Goal: Task Accomplishment & Management: Use online tool/utility

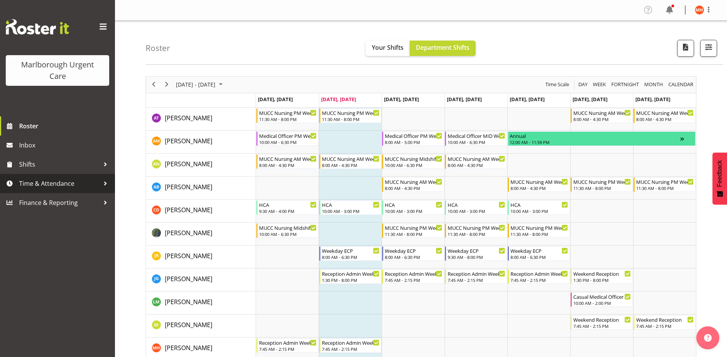
click at [28, 184] on span "Time & Attendance" at bounding box center [59, 184] width 81 height 12
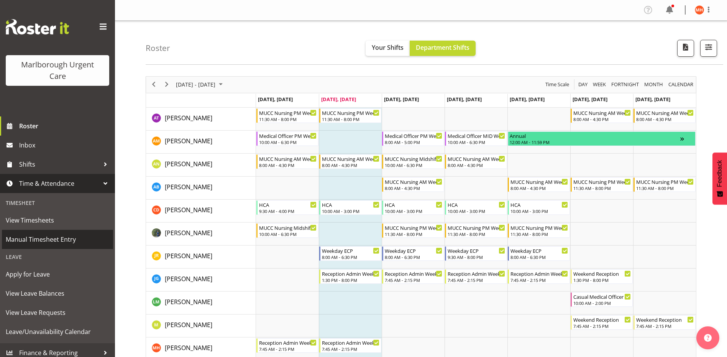
click at [24, 240] on span "Manual Timesheet Entry" at bounding box center [58, 240] width 104 height 12
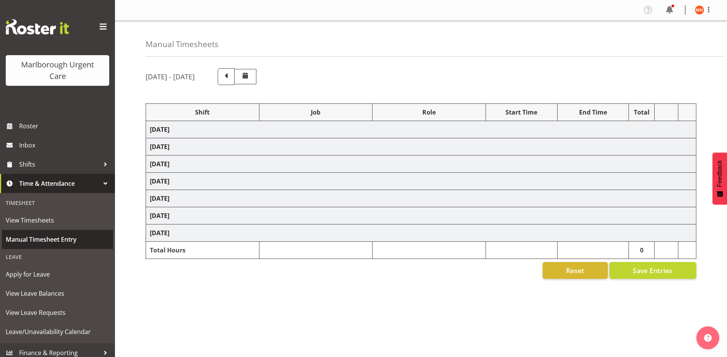
select select "81204"
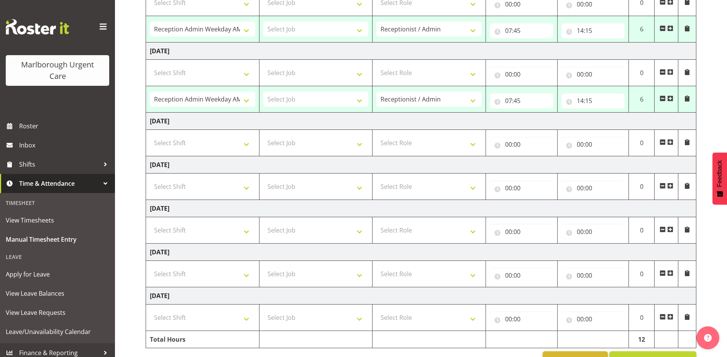
scroll to position [171, 0]
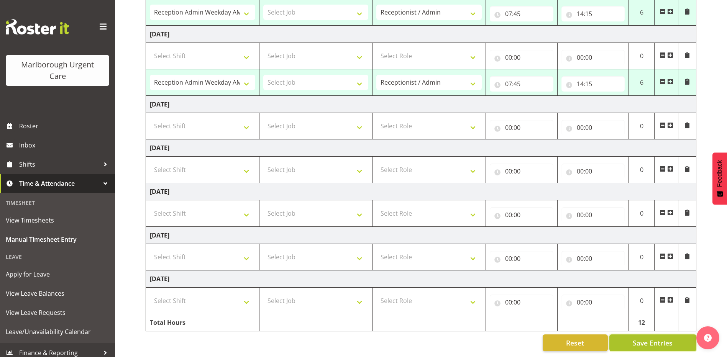
click at [656, 339] on span "Save Entries" at bounding box center [653, 343] width 40 height 10
select select "81204"
type input "07:45"
type input "14:15"
select select "81204"
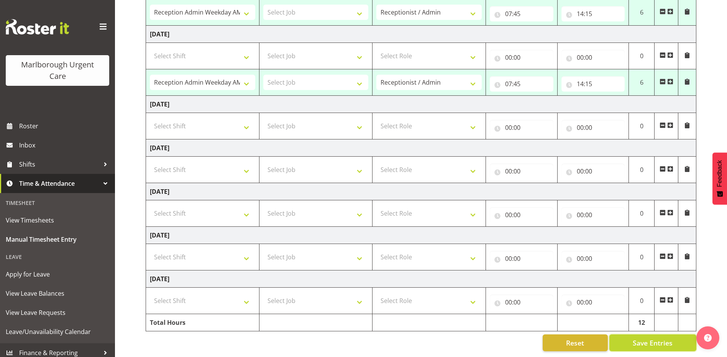
type input "07:45"
type input "14:15"
select select "81204"
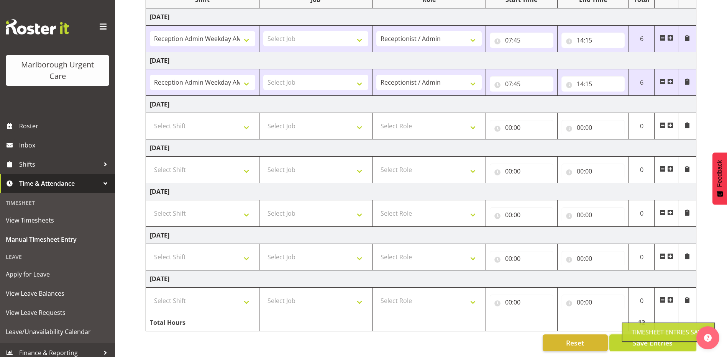
scroll to position [118, 0]
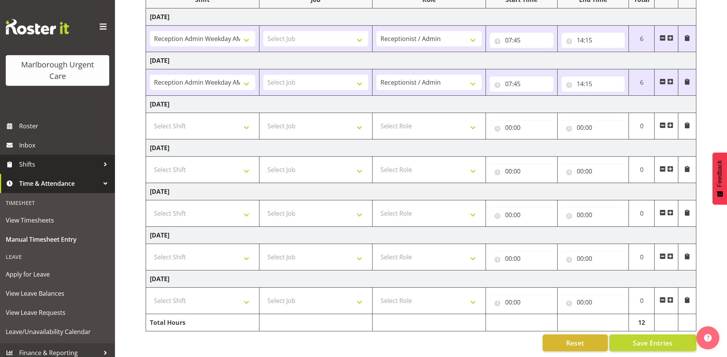
click at [23, 166] on span "Shifts" at bounding box center [59, 165] width 81 height 12
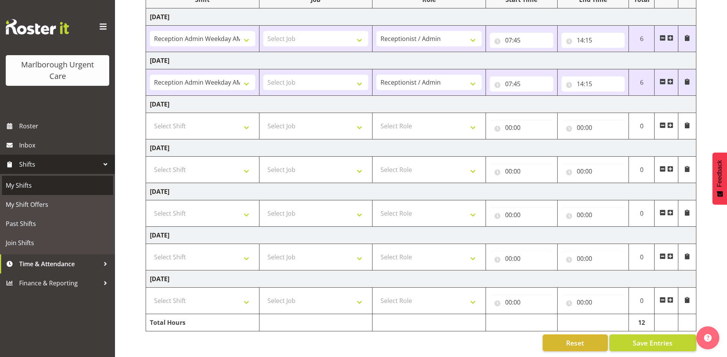
click at [23, 186] on span "My Shifts" at bounding box center [58, 186] width 104 height 12
